Goal: Information Seeking & Learning: Learn about a topic

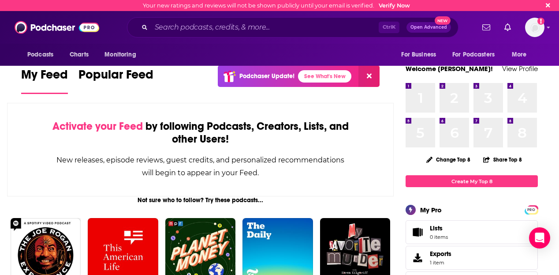
click at [259, 37] on div "Ctrl K Open Advanced New" at bounding box center [293, 27] width 332 height 20
click at [258, 36] on div "Ctrl K Open Advanced New" at bounding box center [293, 27] width 332 height 20
click at [245, 27] on input "Search podcasts, credits, & more..." at bounding box center [265, 27] width 228 height 14
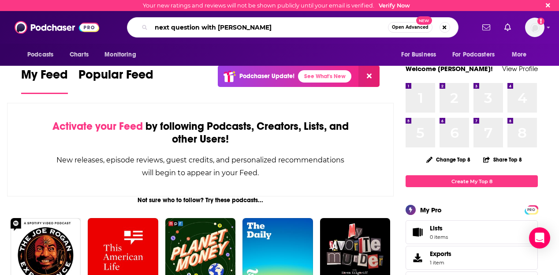
type input "next question with [PERSON_NAME]"
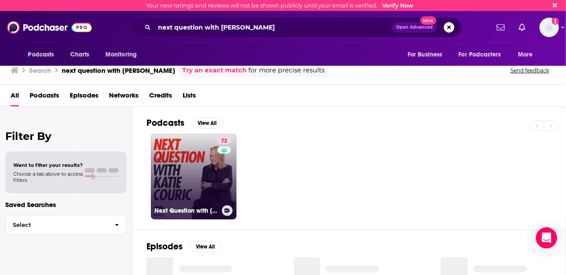
click at [184, 207] on h3 "Next Question with [PERSON_NAME]" at bounding box center [186, 210] width 64 height 7
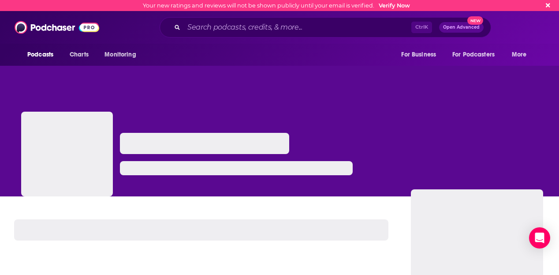
click at [517, 187] on div at bounding box center [279, 124] width 559 height 143
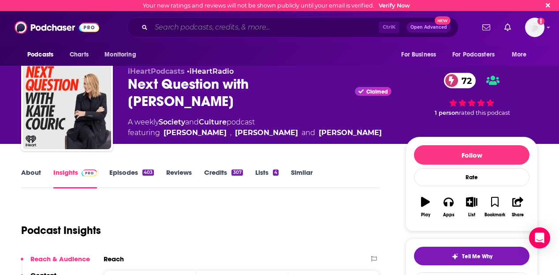
click at [216, 22] on input "Search podcasts, credits, & more..." at bounding box center [265, 27] width 228 height 14
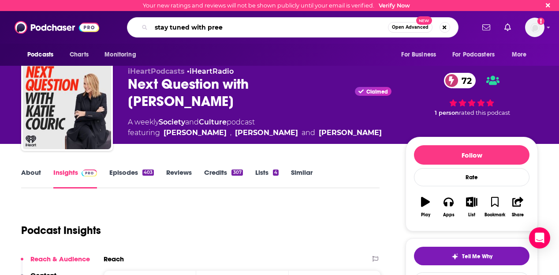
type input "stay tuned with preet"
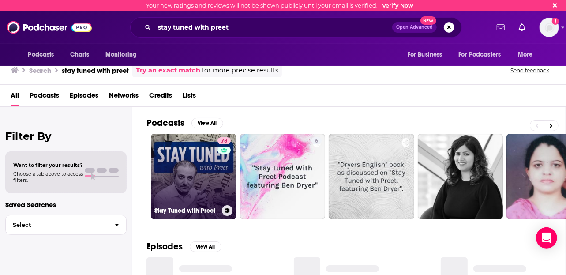
click at [202, 205] on div "Stay Tuned with Preet" at bounding box center [193, 210] width 79 height 11
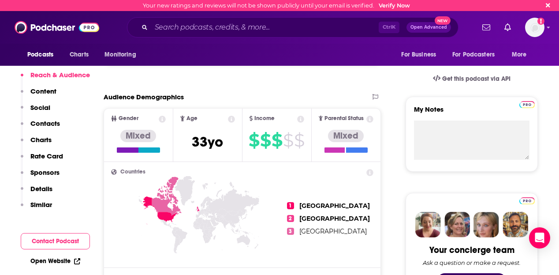
scroll to position [305, 0]
